Goal: Contribute content

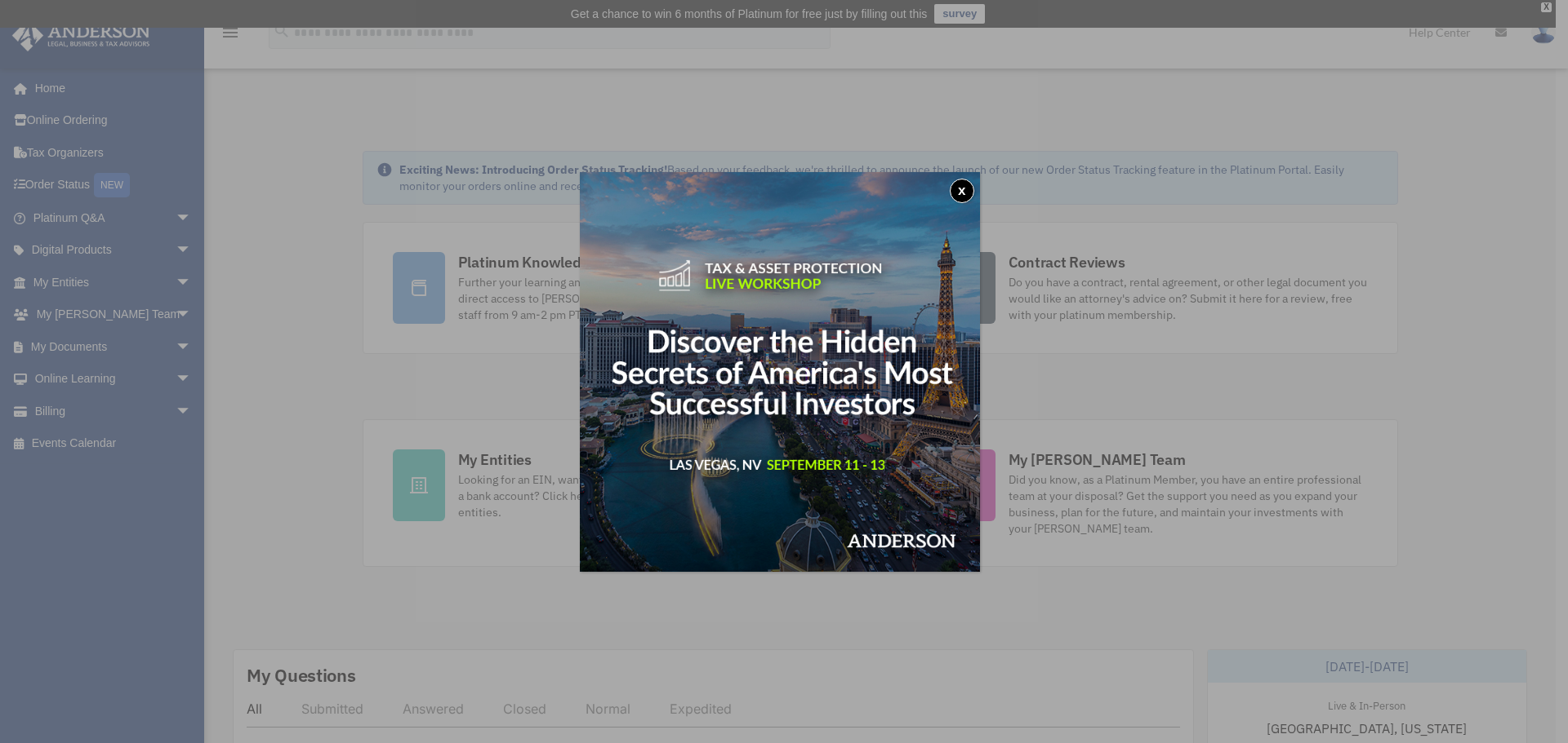
click at [93, 347] on div "x" at bounding box center [784, 372] width 1568 height 743
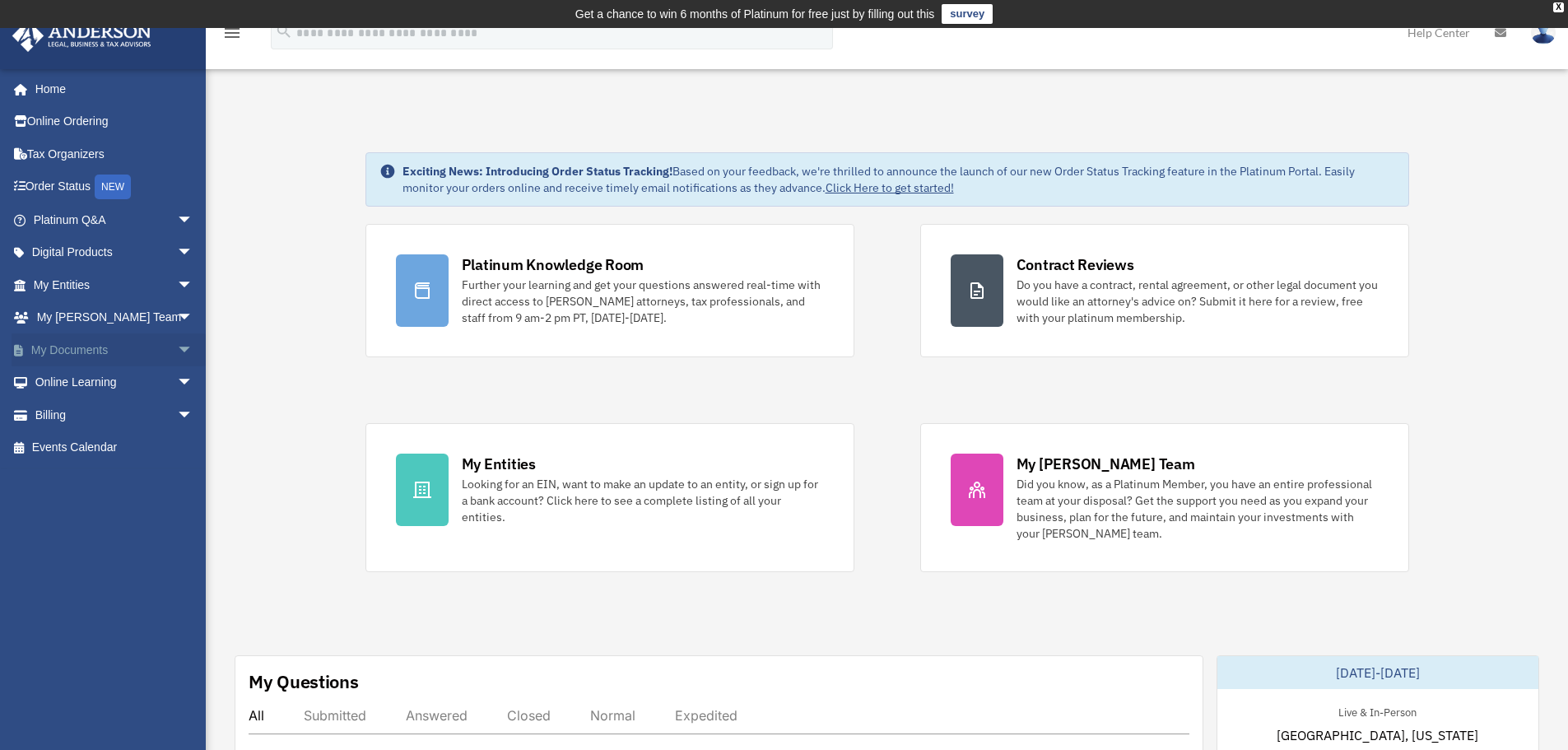
click at [158, 347] on link "My Documents arrow_drop_down" at bounding box center [115, 350] width 207 height 33
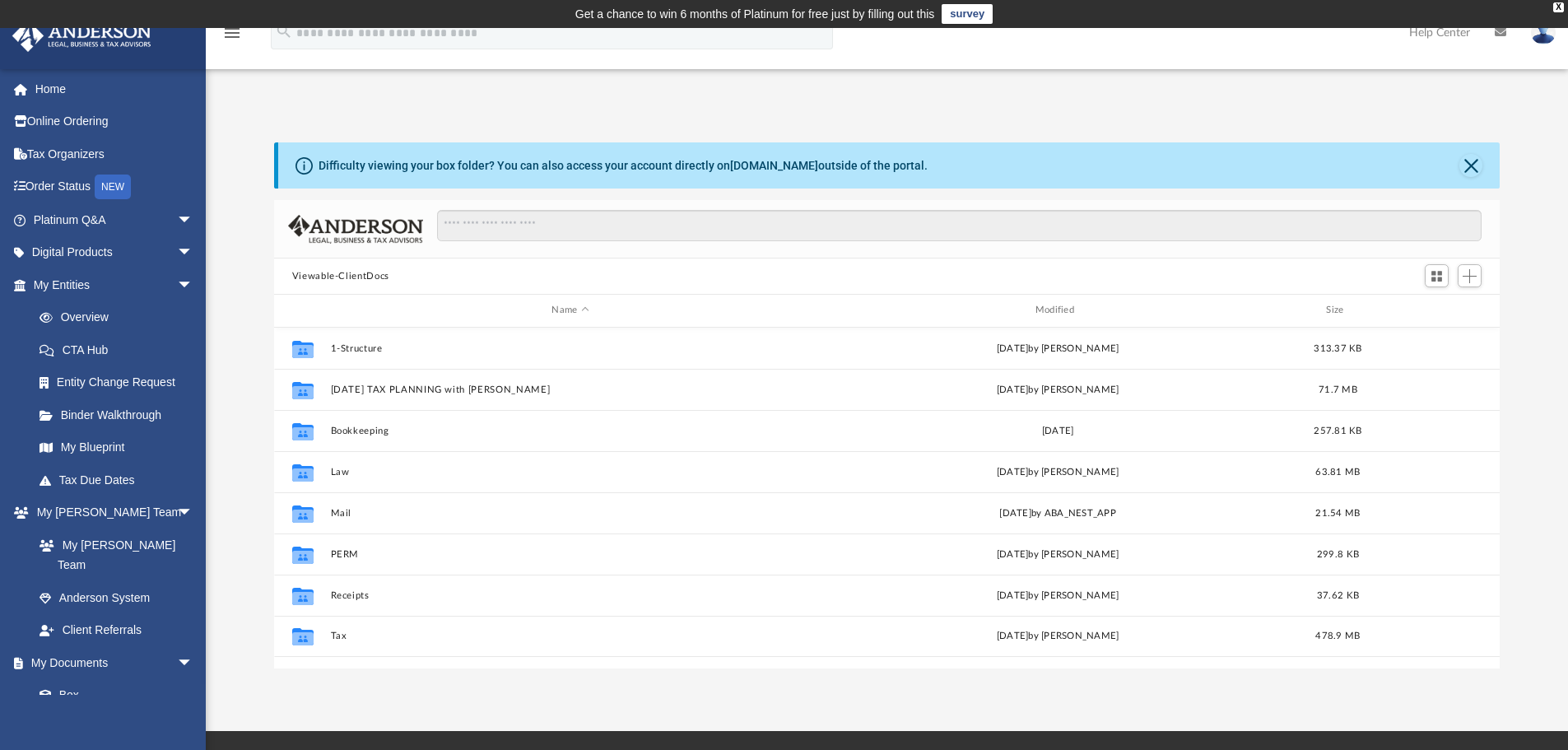
scroll to position [362, 1213]
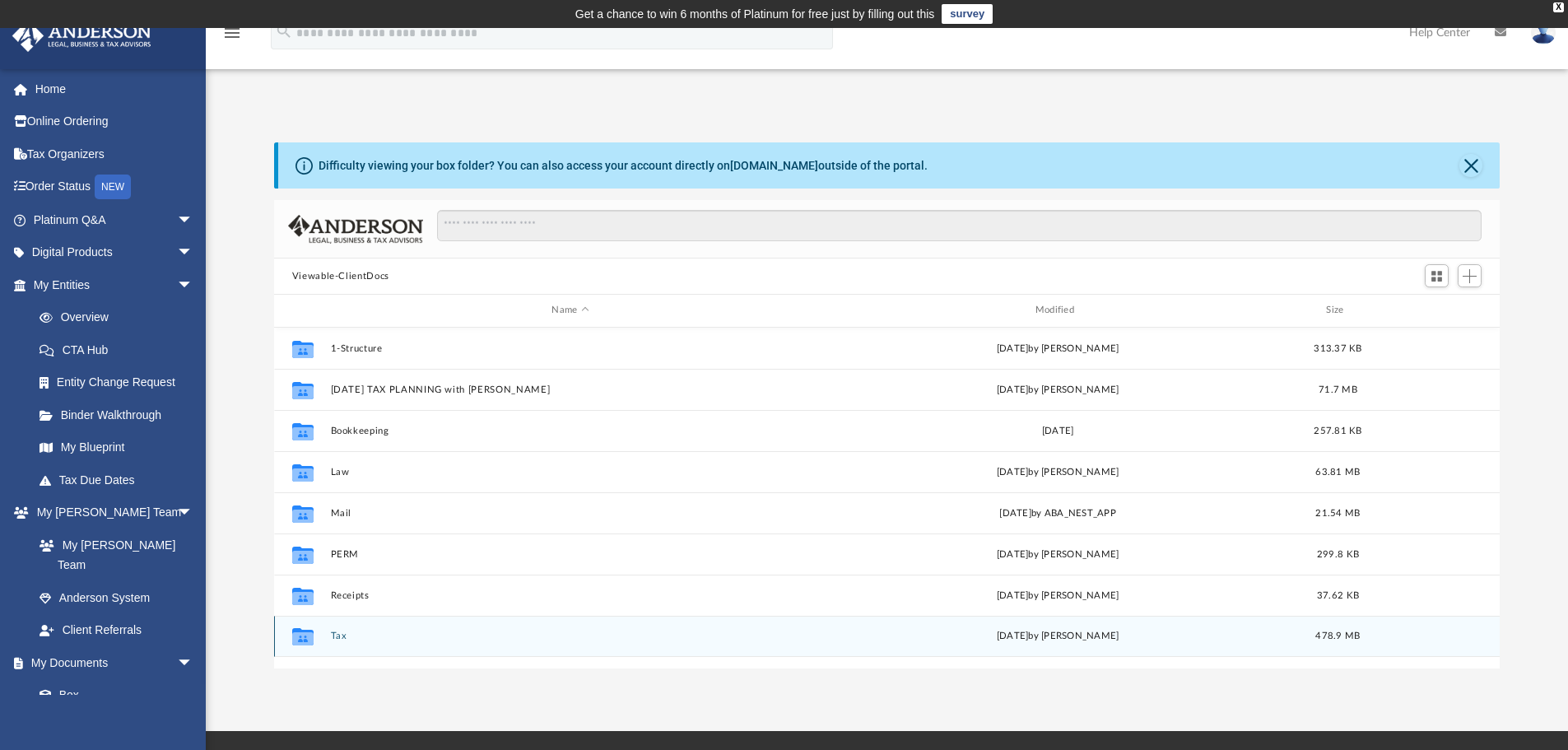
click at [334, 646] on div "Collaborated Folder Tax [DATE] by [PERSON_NAME] 478.9 MB" at bounding box center [887, 637] width 1227 height 41
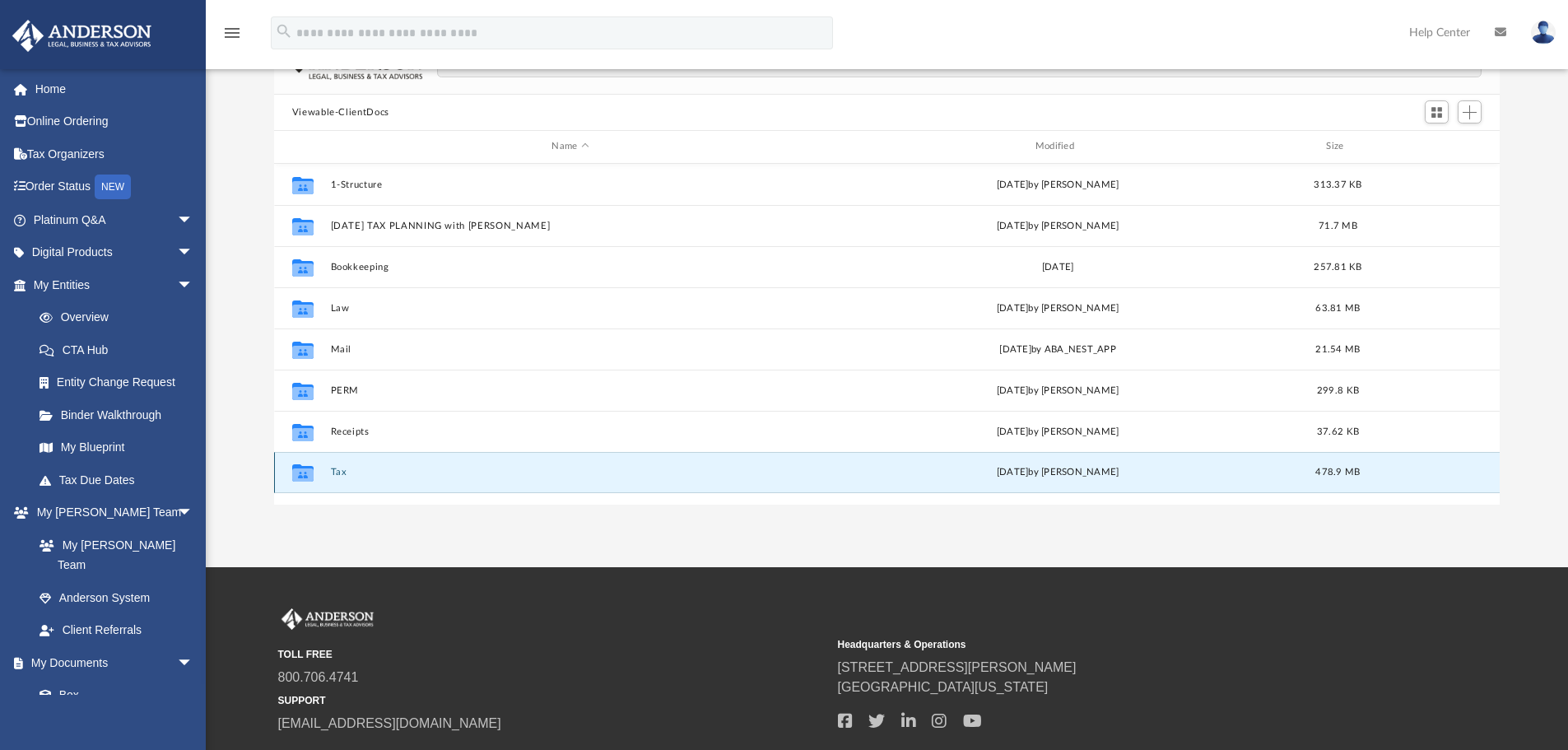
scroll to position [164, 0]
click at [343, 472] on button "Tax" at bounding box center [570, 471] width 480 height 11
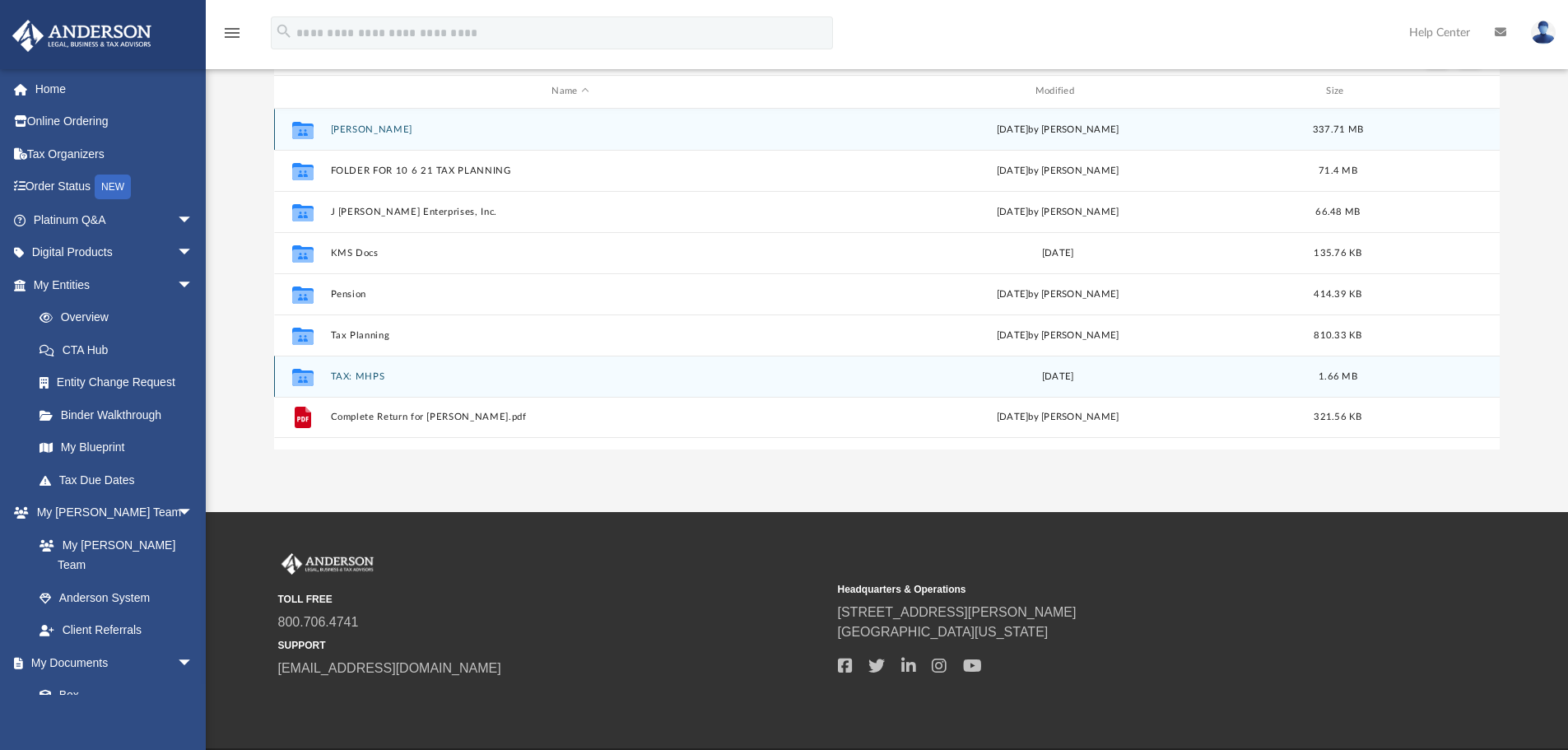
scroll to position [247, 0]
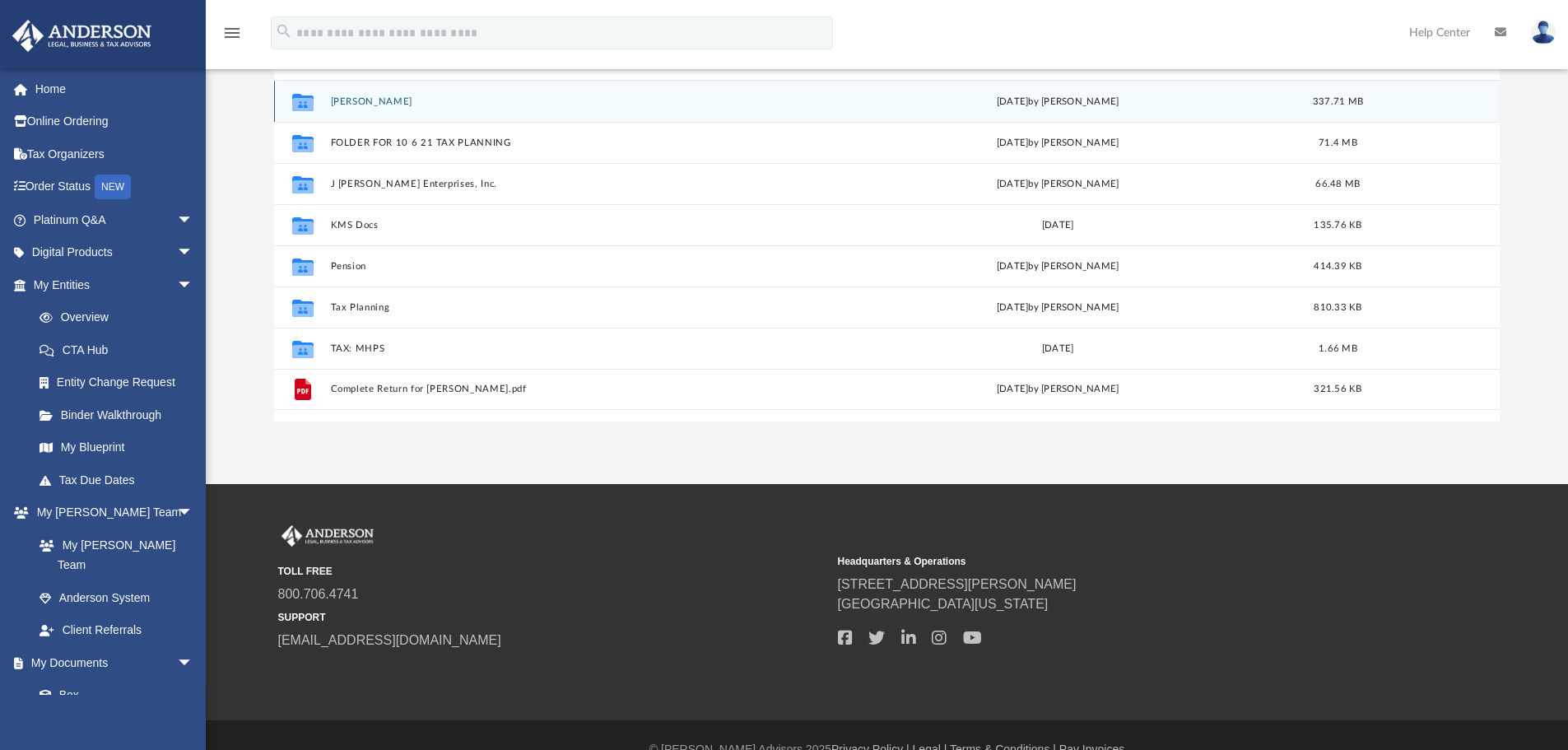
click at [361, 96] on button "[PERSON_NAME]" at bounding box center [570, 102] width 480 height 11
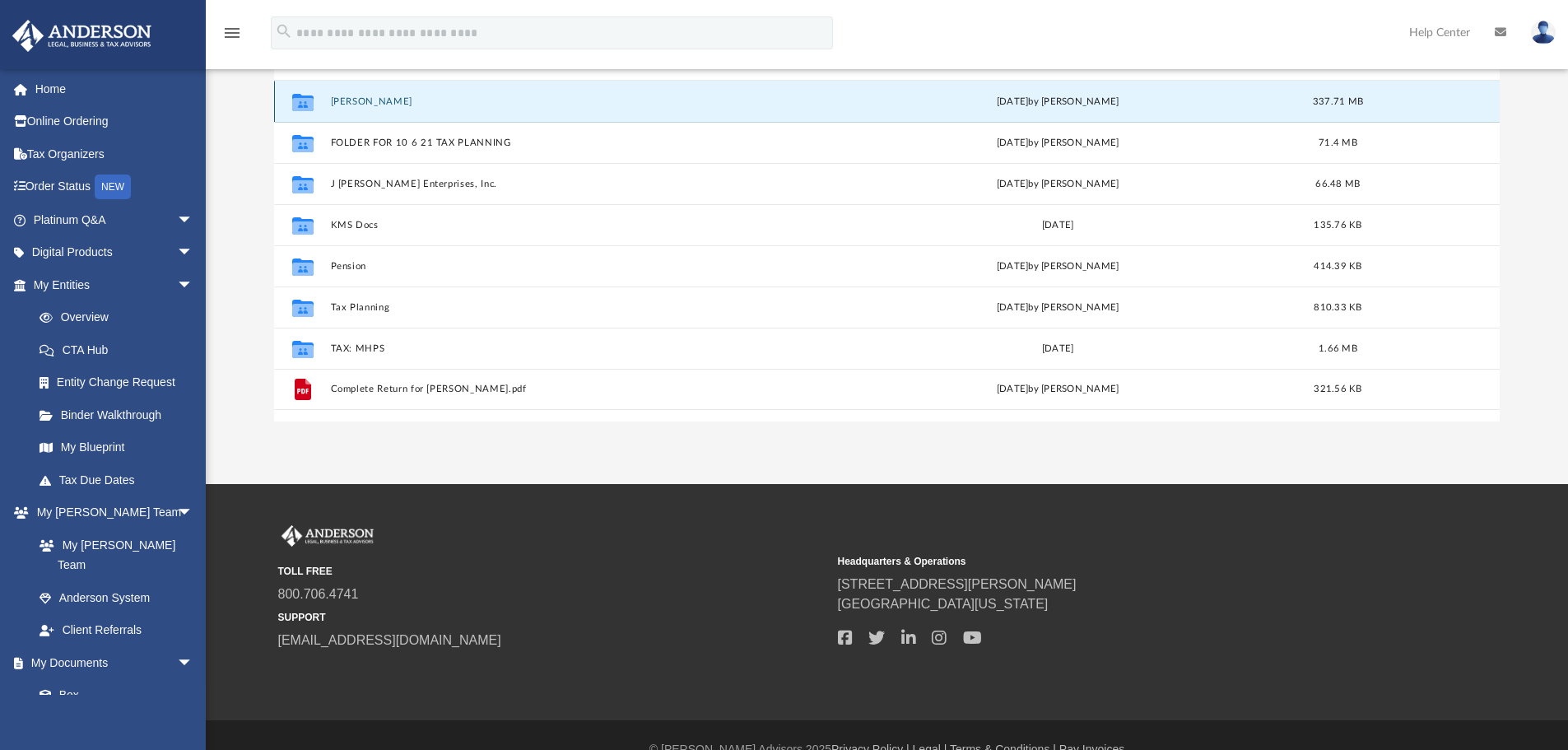
click at [361, 96] on button "[PERSON_NAME]" at bounding box center [570, 102] width 480 height 11
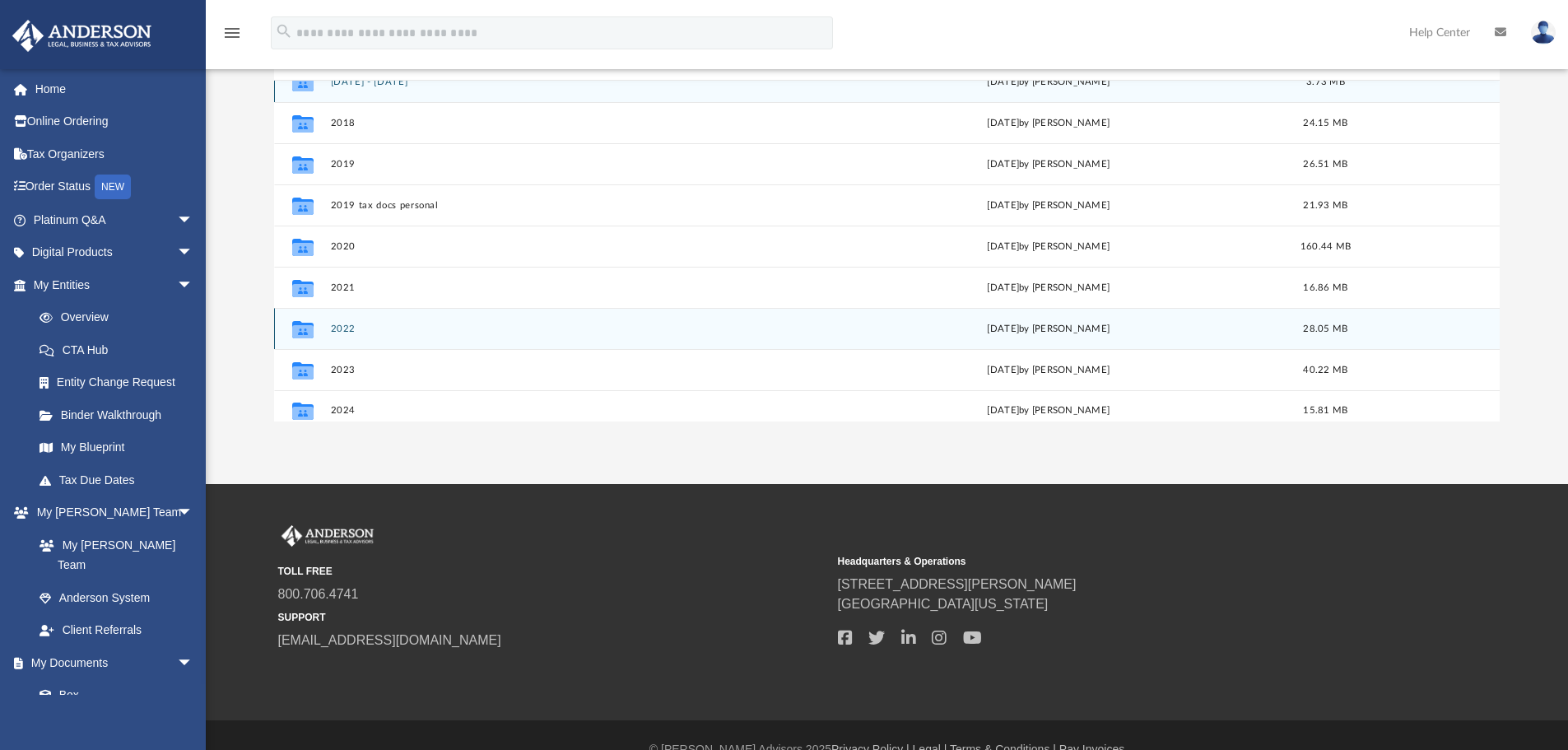
scroll to position [30, 0]
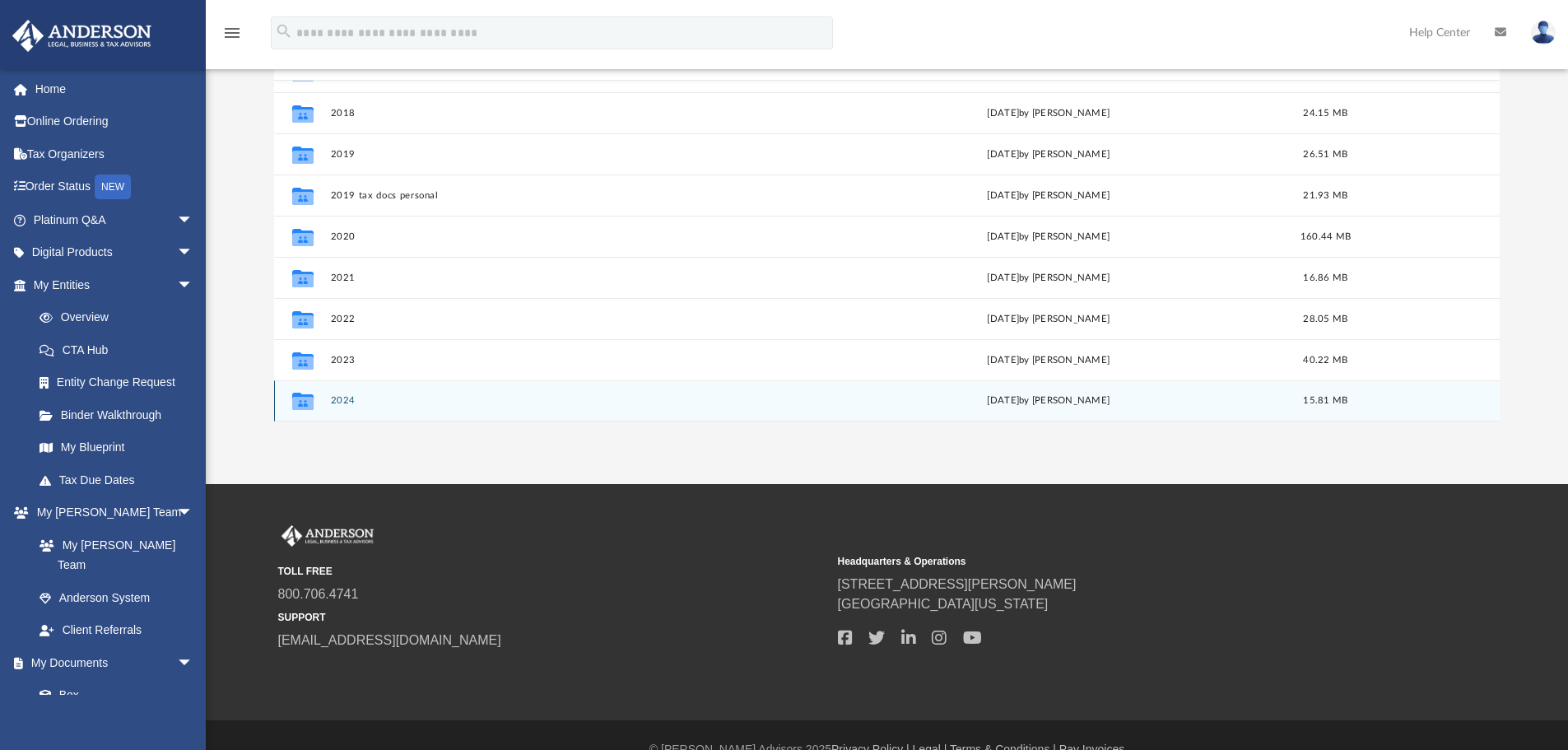
click at [338, 396] on button "2024" at bounding box center [567, 400] width 475 height 11
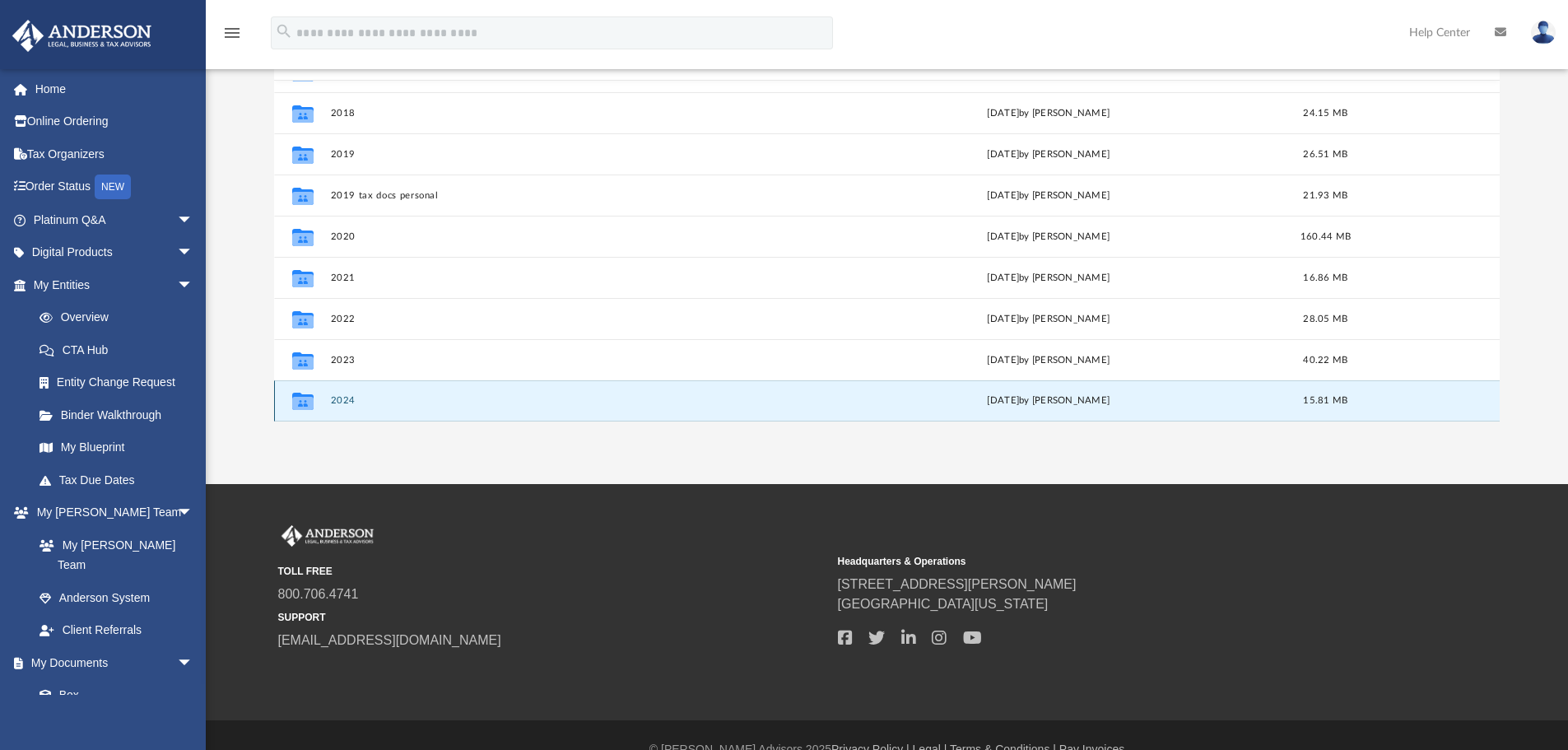
click at [338, 396] on button "2024" at bounding box center [567, 400] width 475 height 11
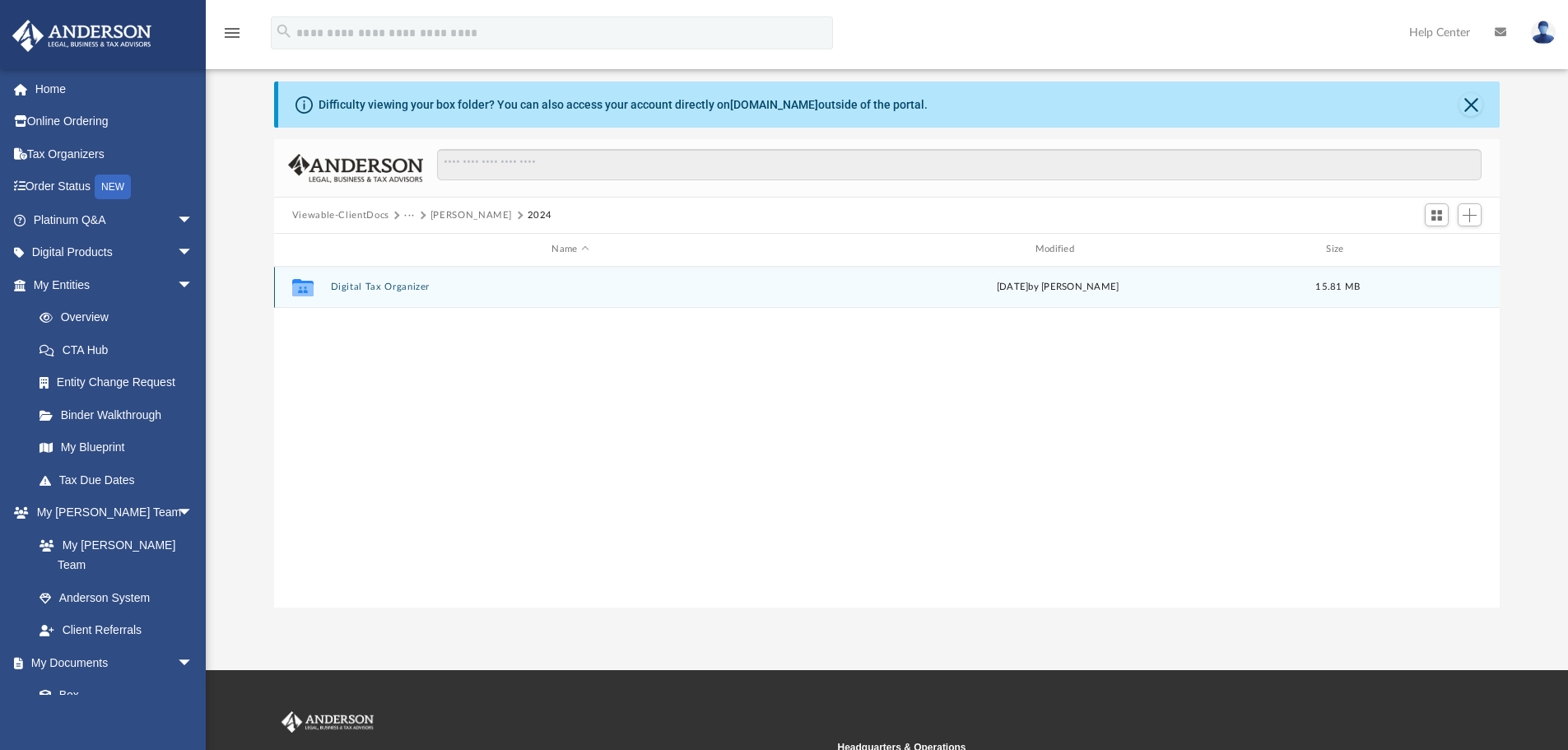
scroll to position [0, 0]
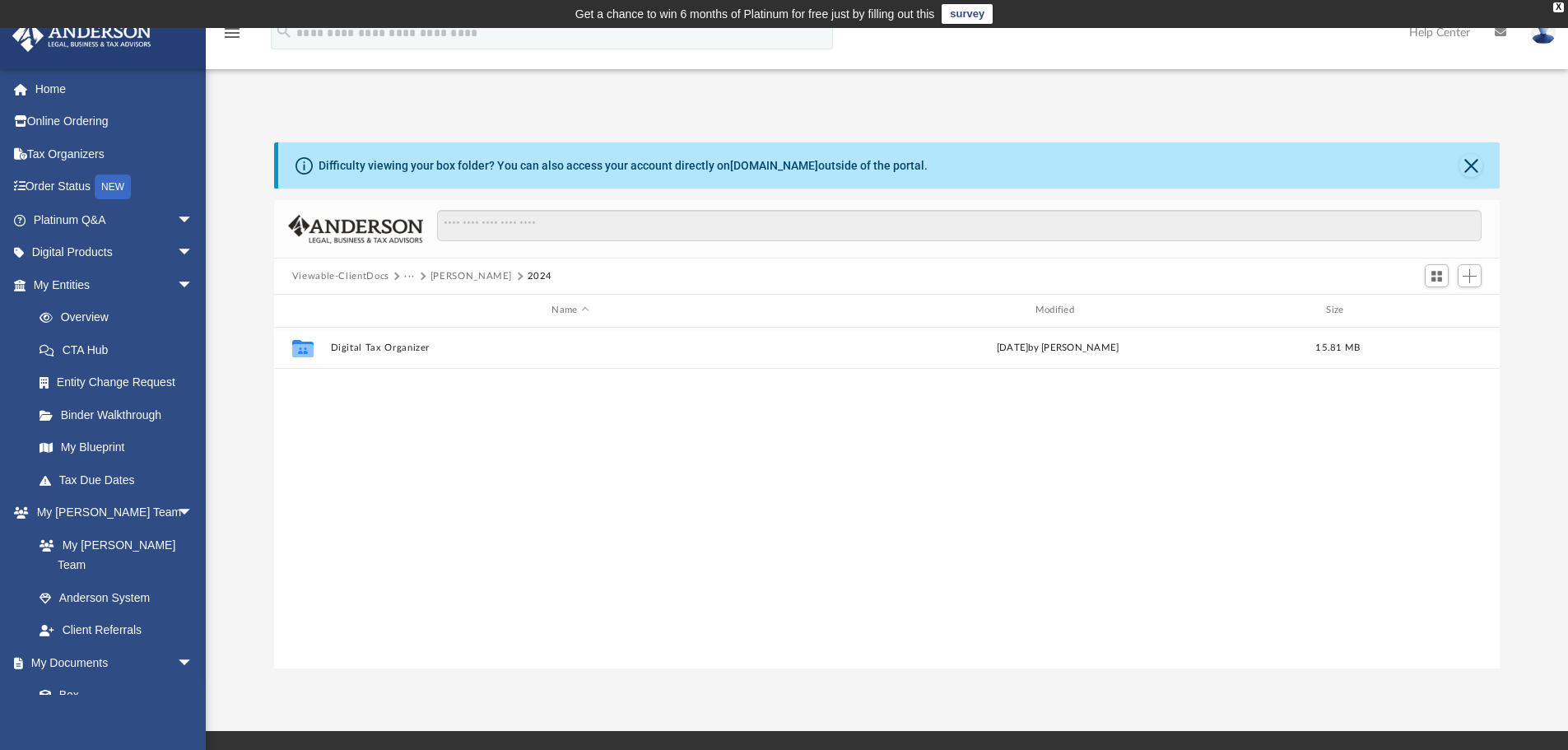
click at [482, 278] on button "[PERSON_NAME]" at bounding box center [471, 277] width 82 height 15
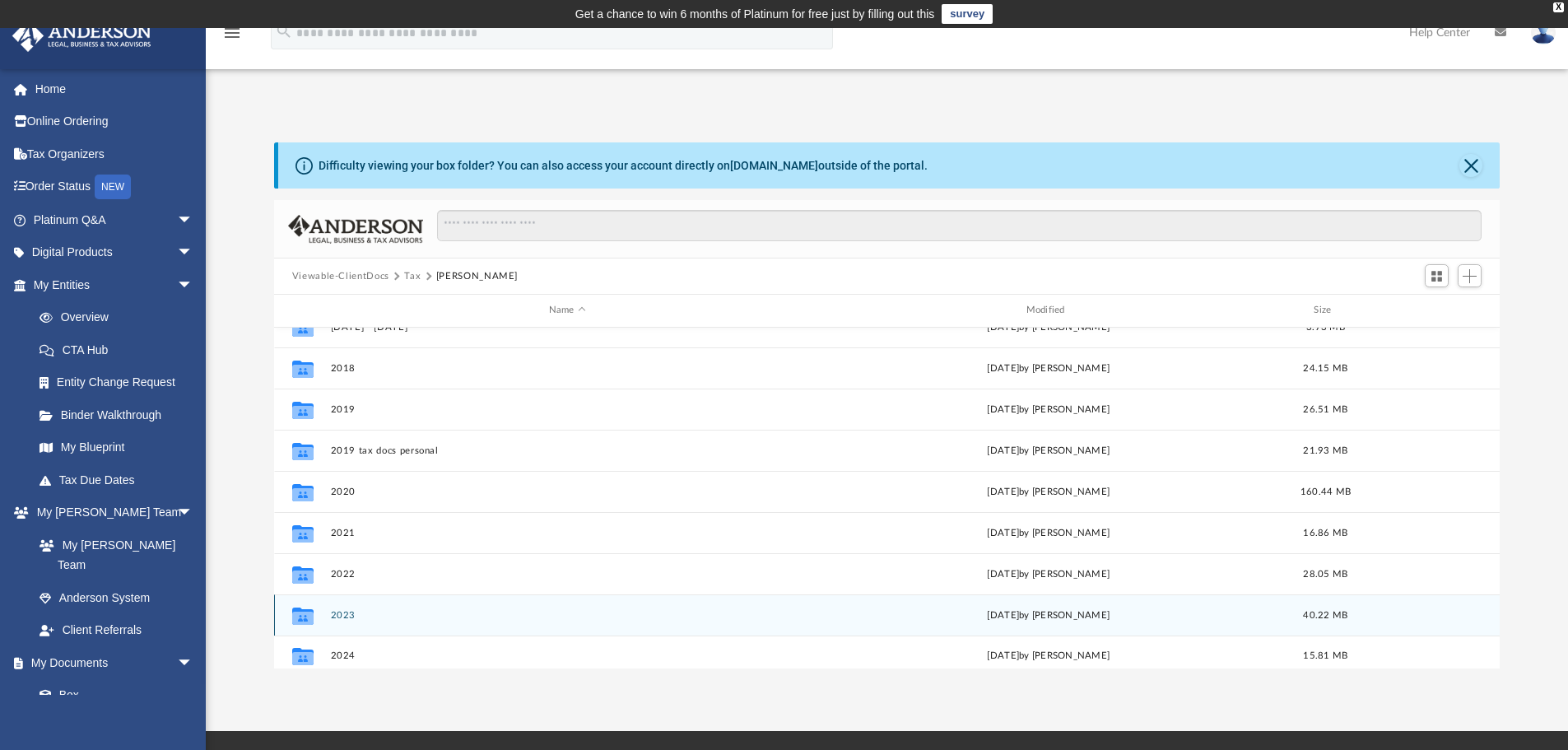
scroll to position [30, 0]
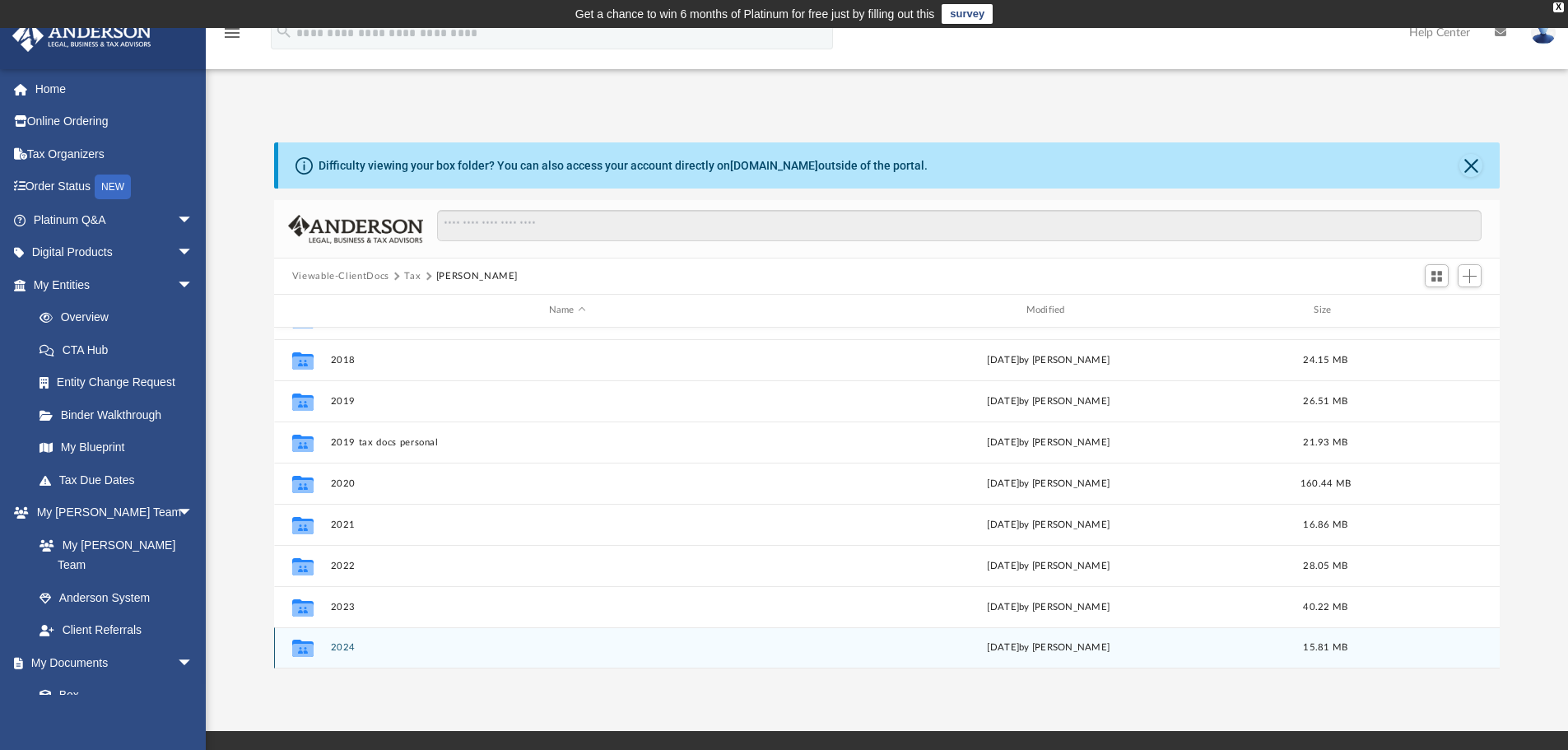
click at [820, 645] on div "[DATE] by [PERSON_NAME]" at bounding box center [1048, 648] width 475 height 15
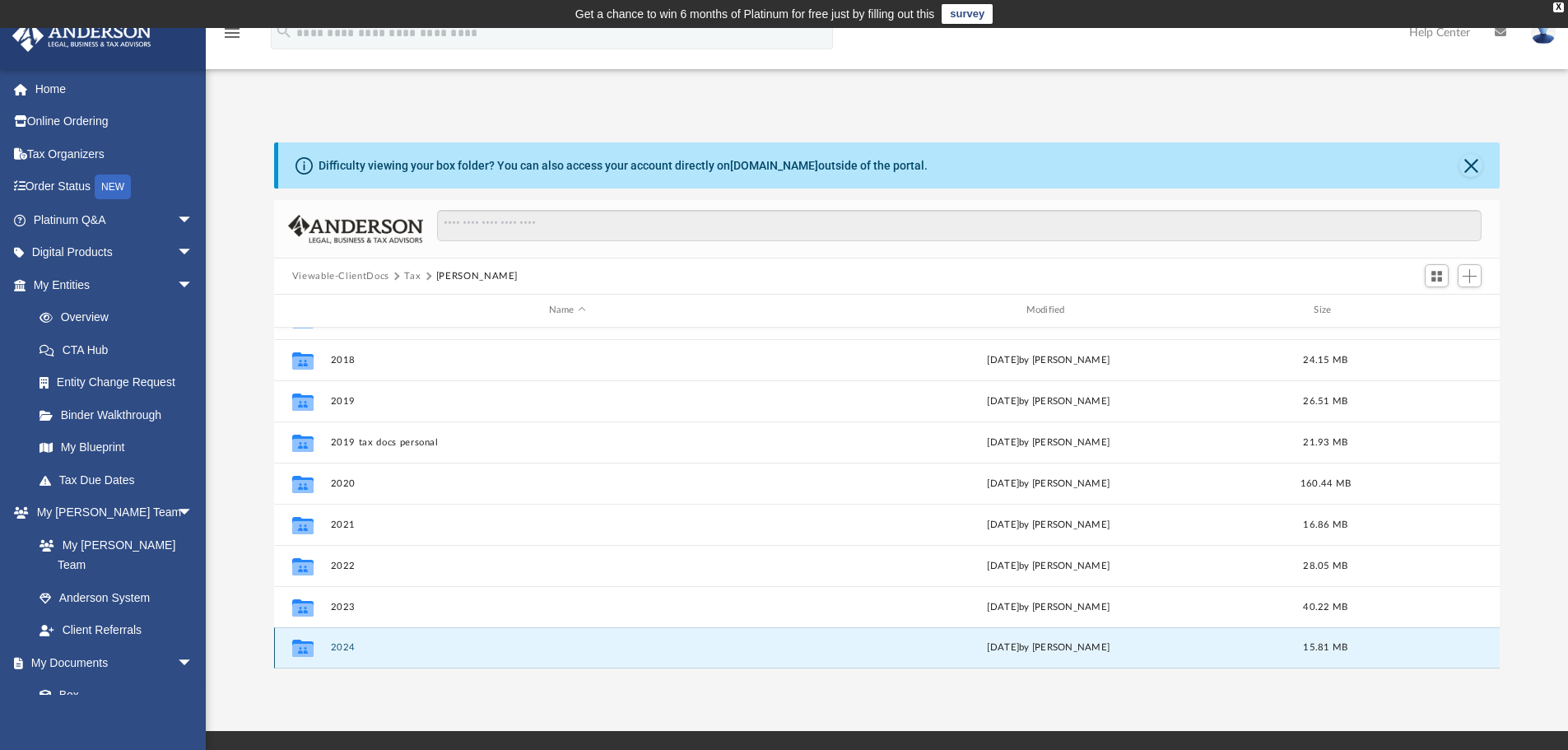
click at [820, 645] on div "[DATE] by [PERSON_NAME]" at bounding box center [1048, 648] width 475 height 15
click at [1064, 656] on div "Collaborated Folder 2024 [DATE] by [PERSON_NAME] 15.81 MB" at bounding box center [887, 647] width 1227 height 41
click at [333, 648] on button "2024" at bounding box center [567, 648] width 475 height 11
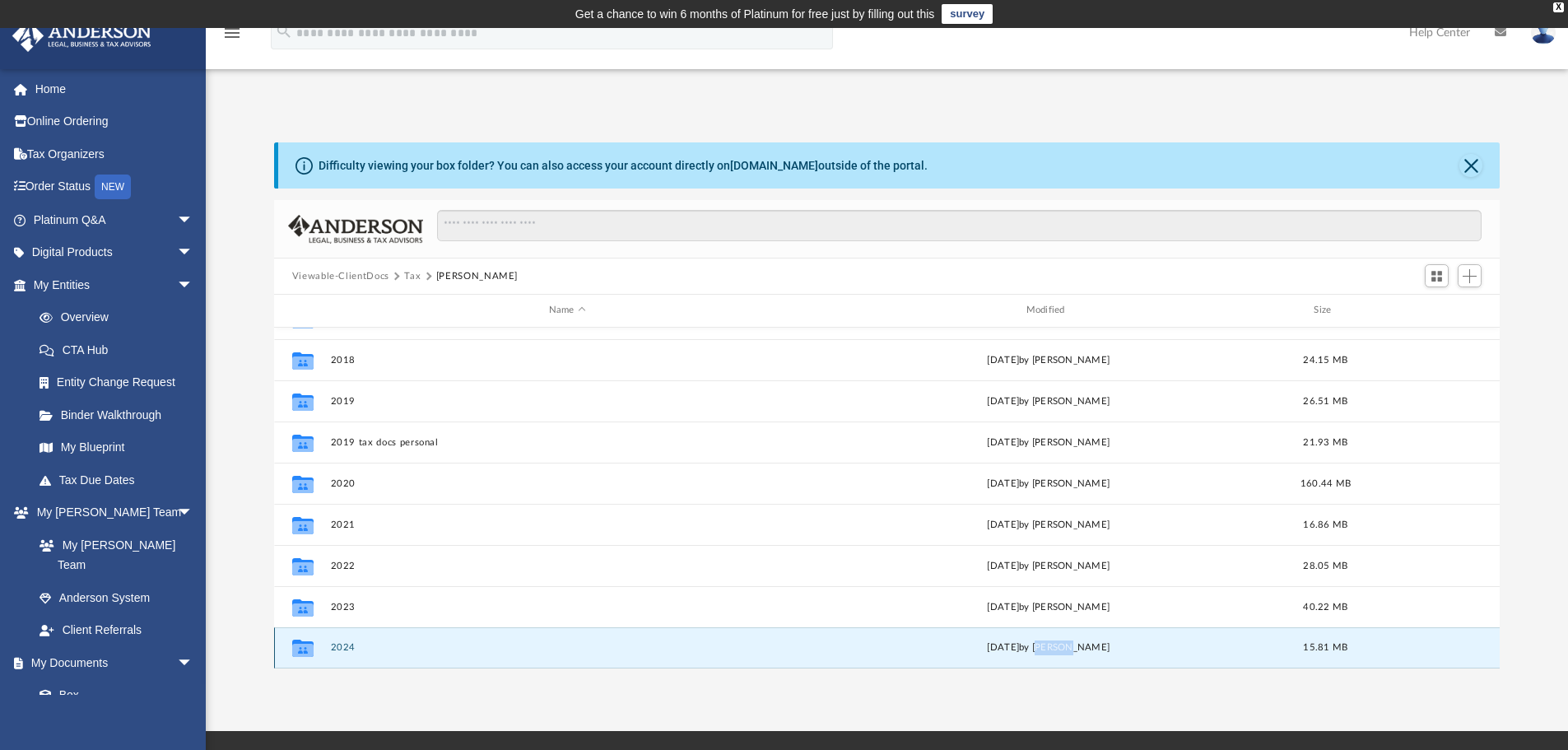
click at [333, 648] on button "2024" at bounding box center [567, 648] width 475 height 11
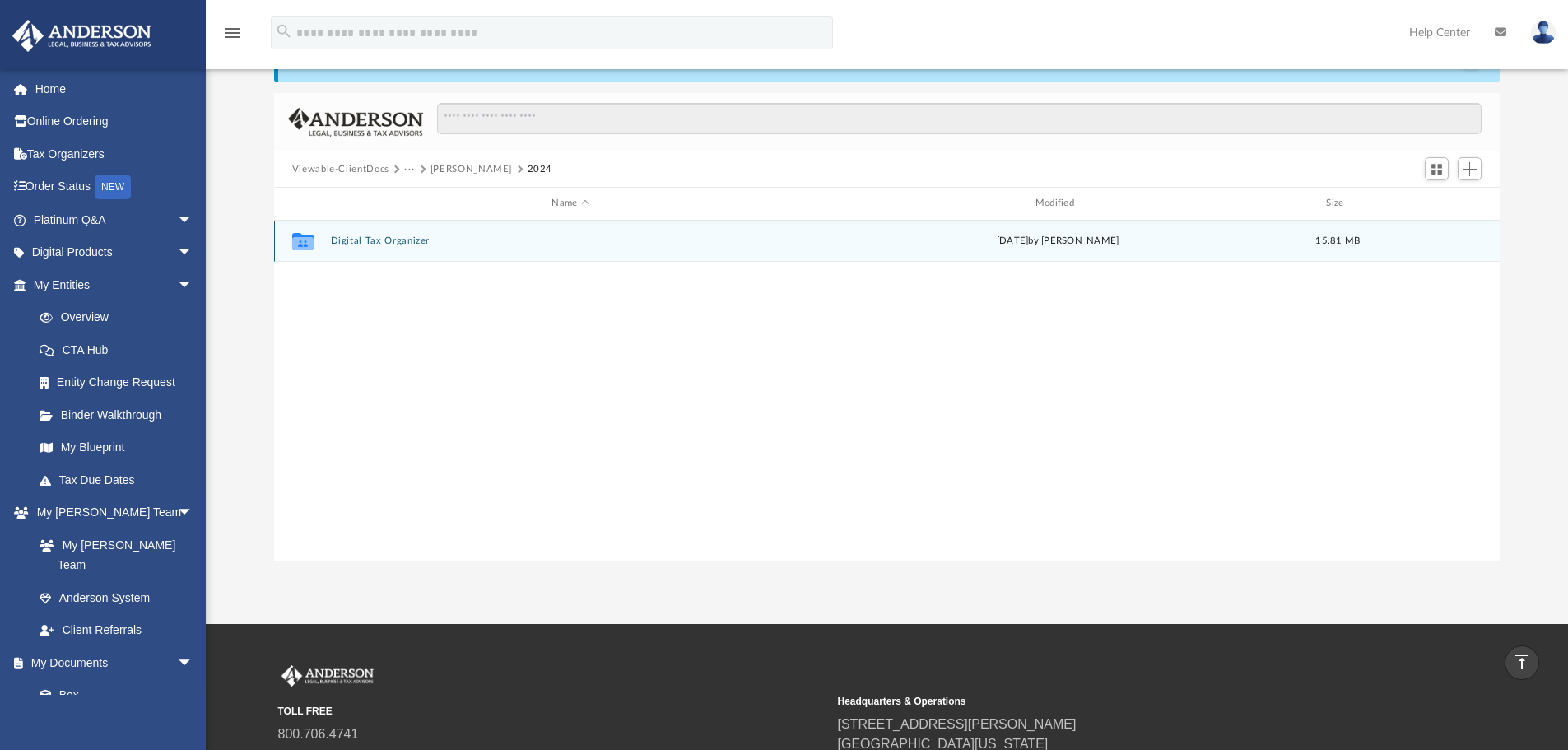
scroll to position [0, 0]
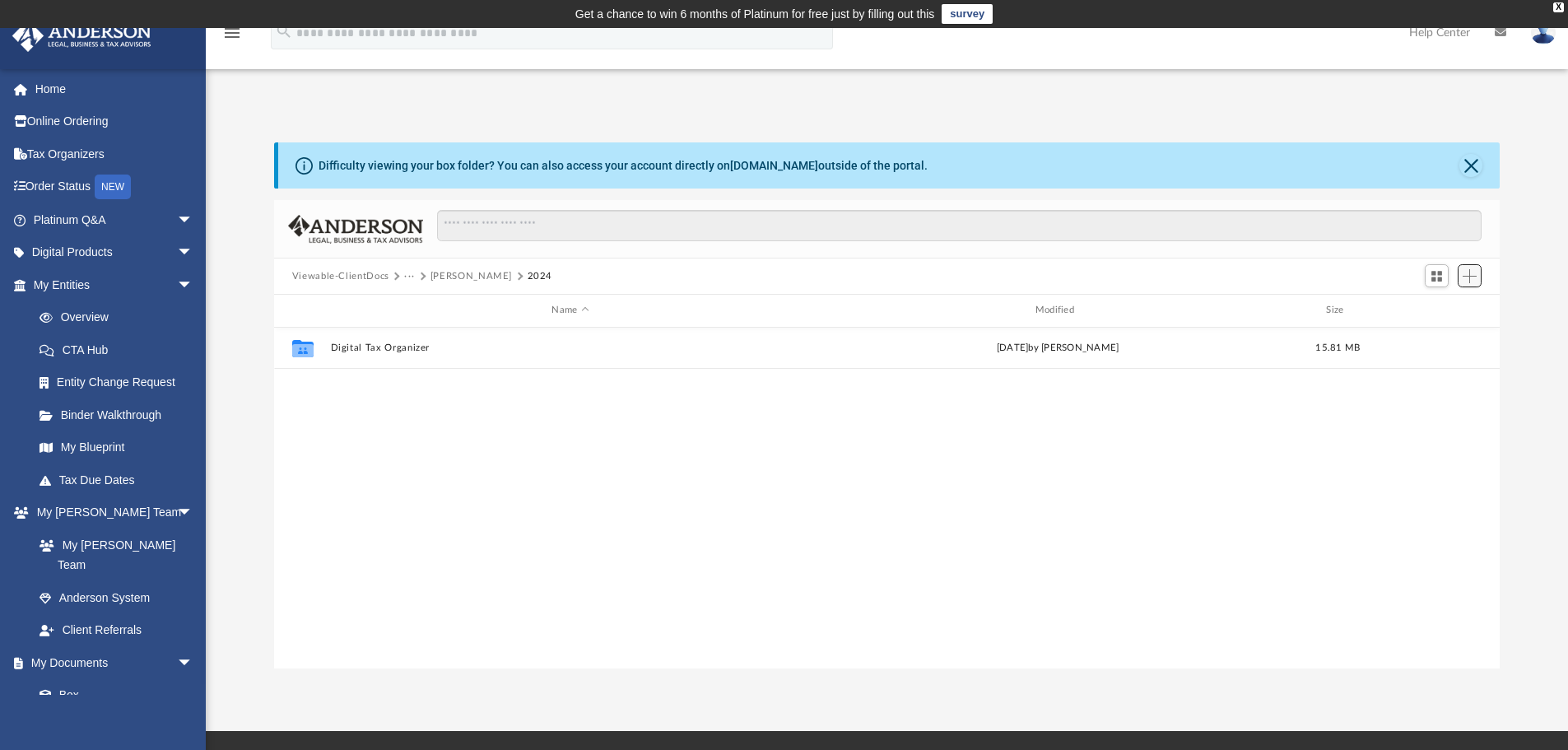
click at [1467, 274] on span "Add" at bounding box center [1469, 276] width 14 height 14
click at [1438, 311] on li "Upload" at bounding box center [1446, 309] width 53 height 17
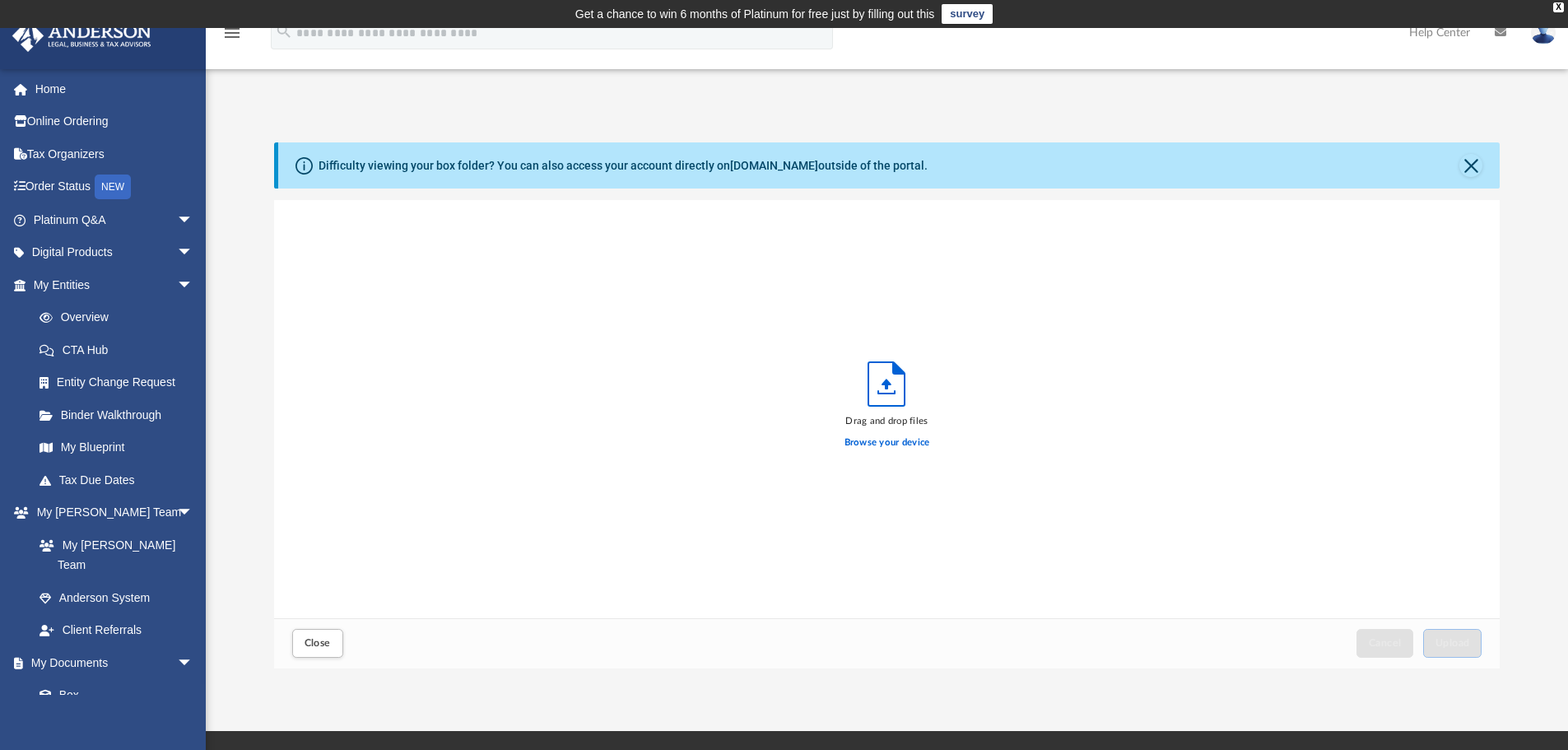
scroll to position [405, 1213]
click at [889, 439] on label "Browse your device" at bounding box center [887, 443] width 85 height 15
click at [0, 0] on input "Browse your device" at bounding box center [0, 0] width 0 height 0
click at [1450, 649] on button "Upload" at bounding box center [1452, 644] width 59 height 29
click at [1477, 163] on button "Close" at bounding box center [1470, 165] width 23 height 23
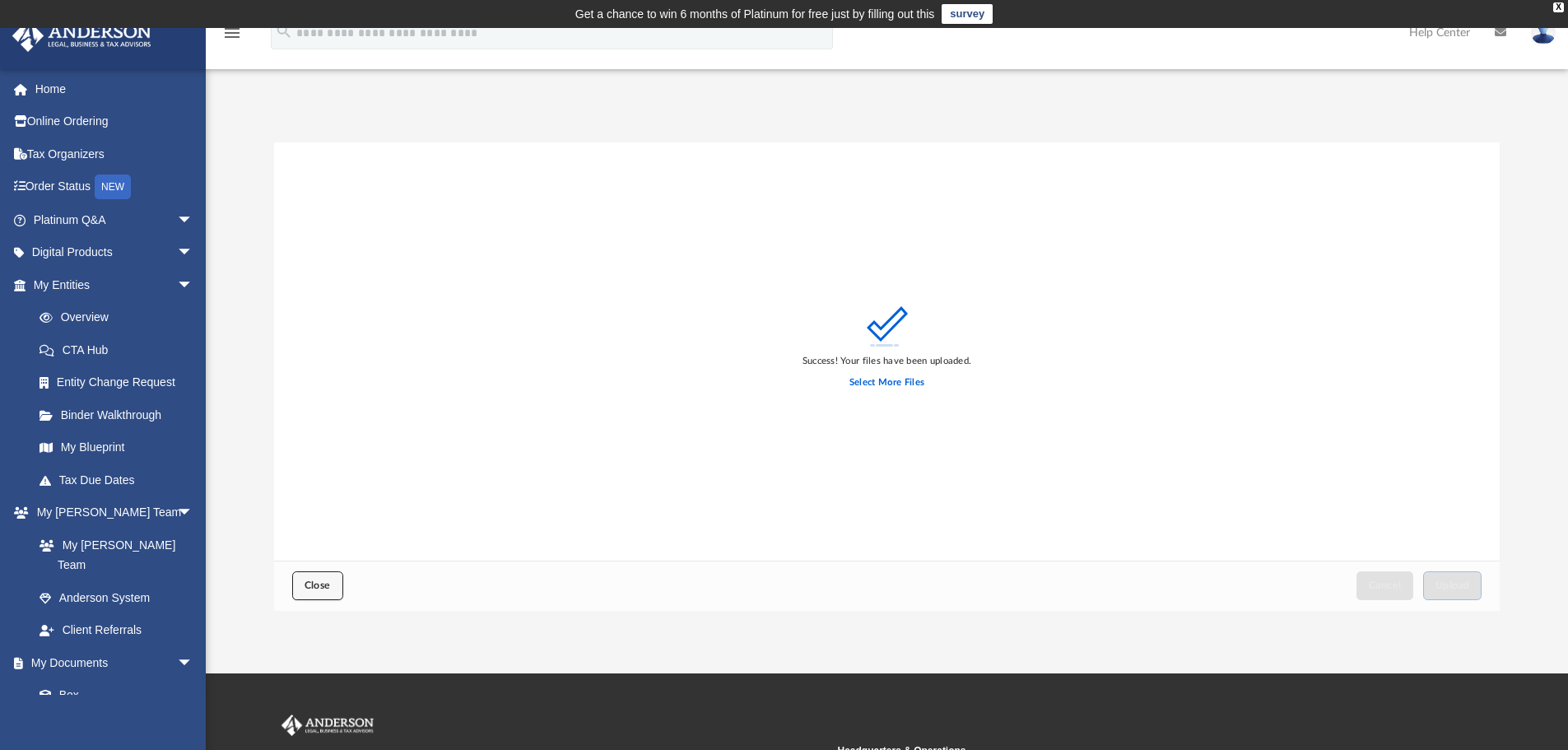
drag, startPoint x: 295, startPoint y: 590, endPoint x: 456, endPoint y: 584, distance: 161.1
click at [297, 590] on button "Close" at bounding box center [318, 587] width 51 height 29
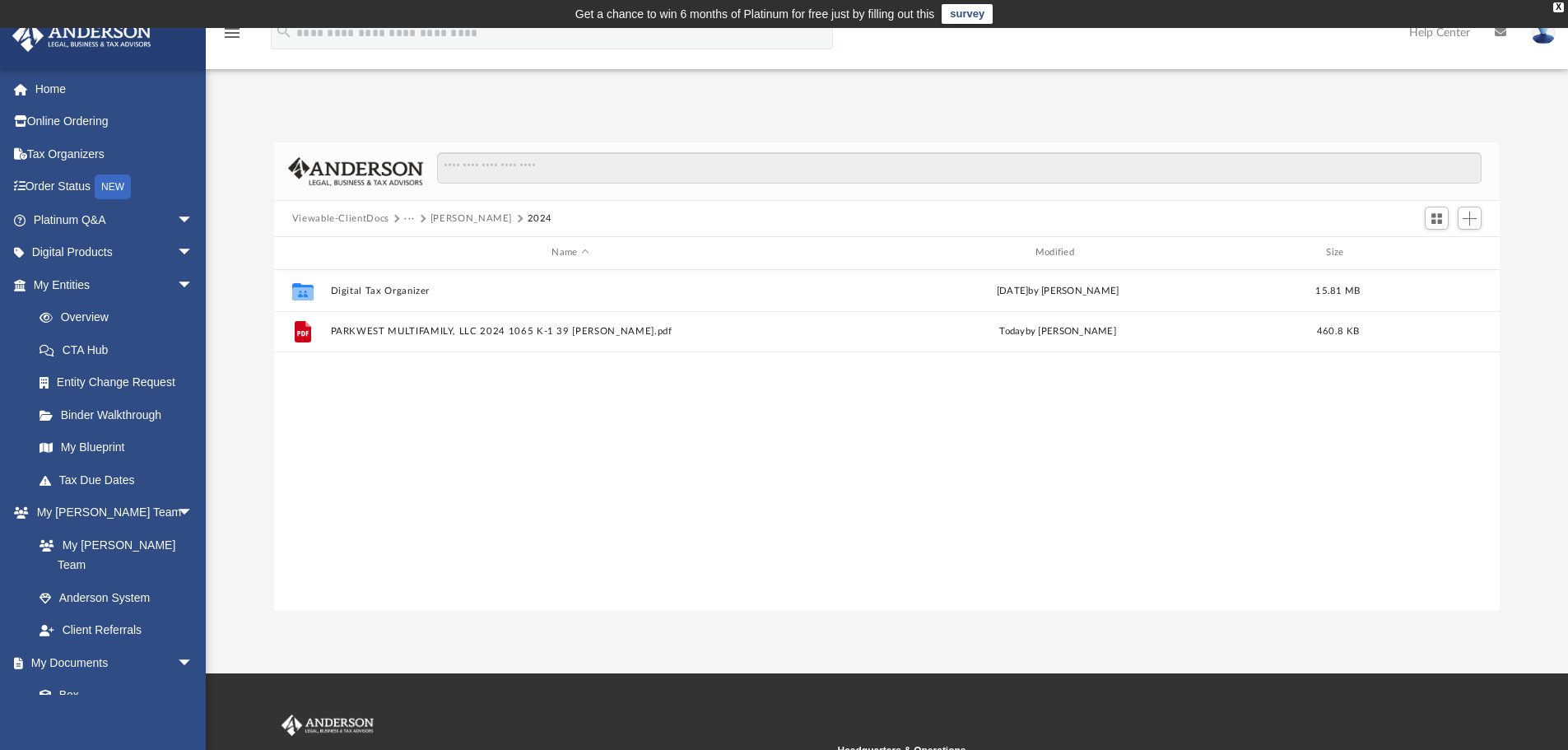
click at [1549, 34] on img at bounding box center [1543, 33] width 24 height 24
click at [1253, 143] on link "Logout" at bounding box center [1296, 143] width 164 height 34
